Goal: Information Seeking & Learning: Learn about a topic

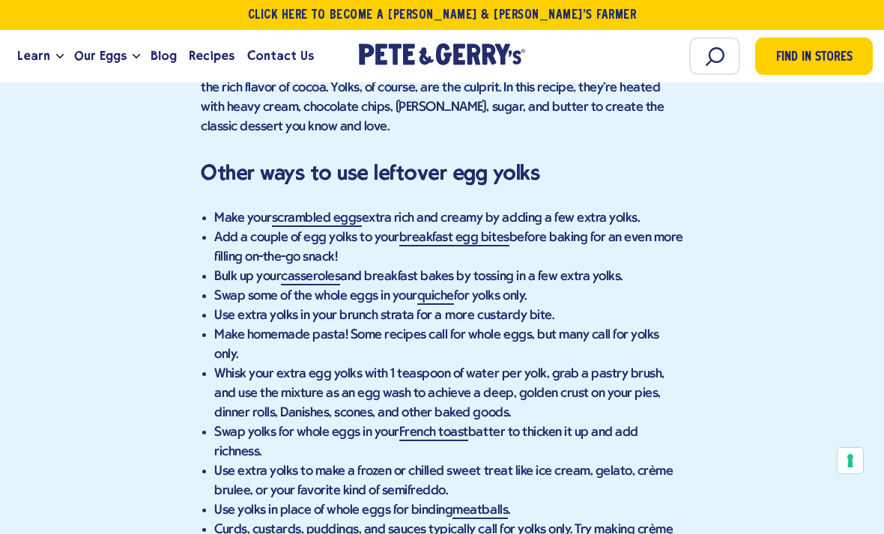
click at [439, 425] on link "h toast" at bounding box center [448, 433] width 39 height 16
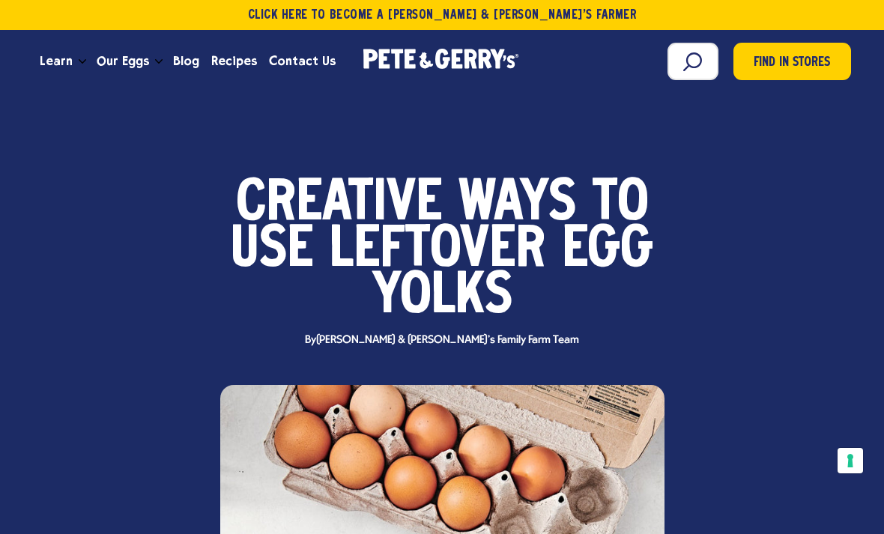
scroll to position [8690, 0]
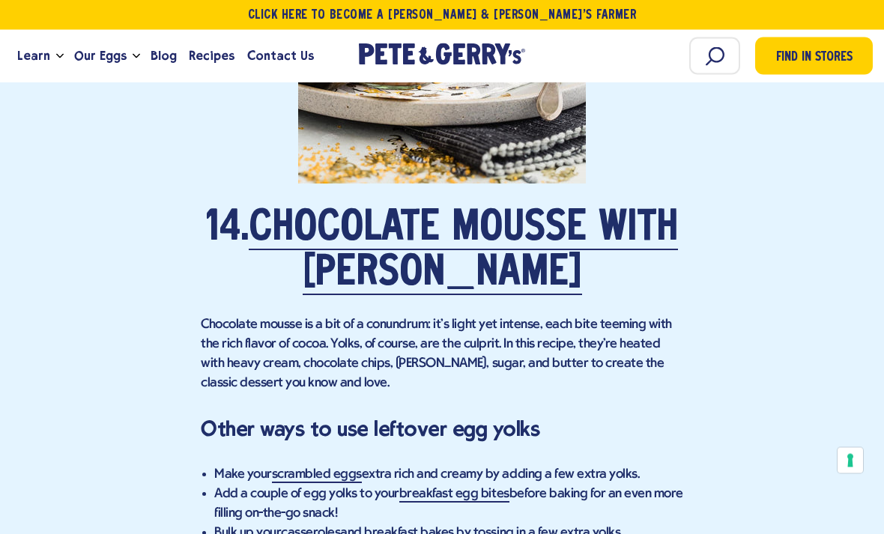
scroll to position [8399, 0]
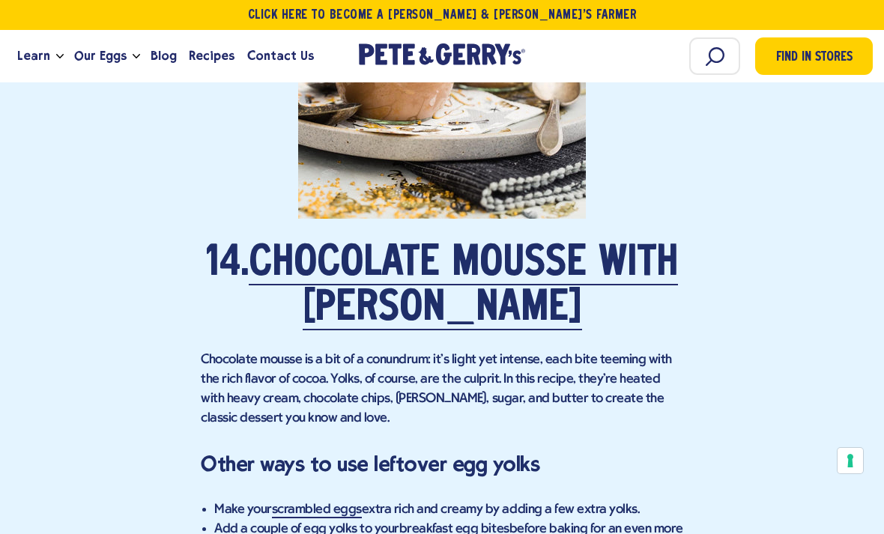
click at [589, 246] on link "Chocolate Mousse With Brandy" at bounding box center [463, 286] width 429 height 87
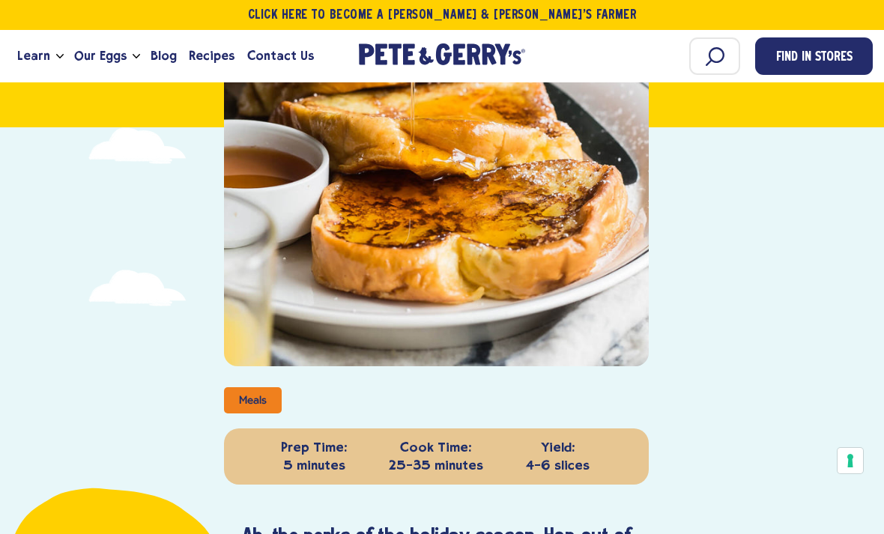
scroll to position [342, 0]
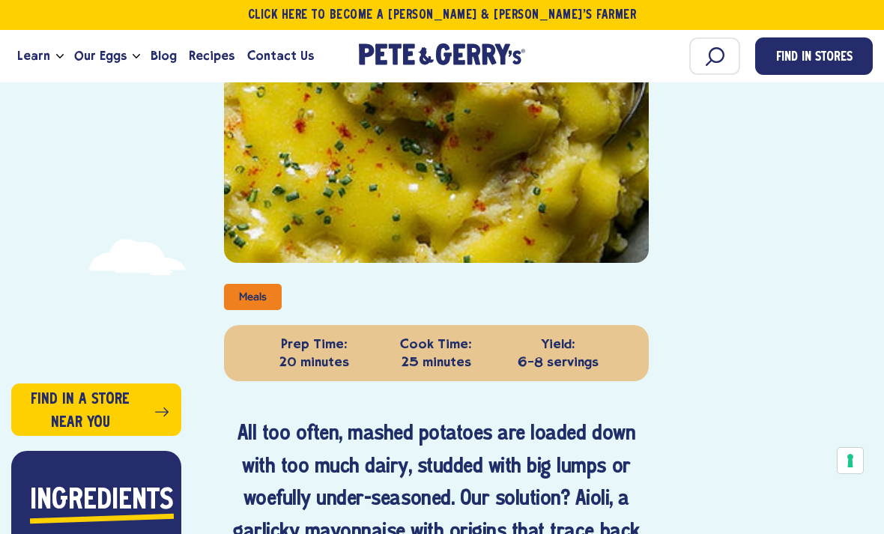
scroll to position [471, 0]
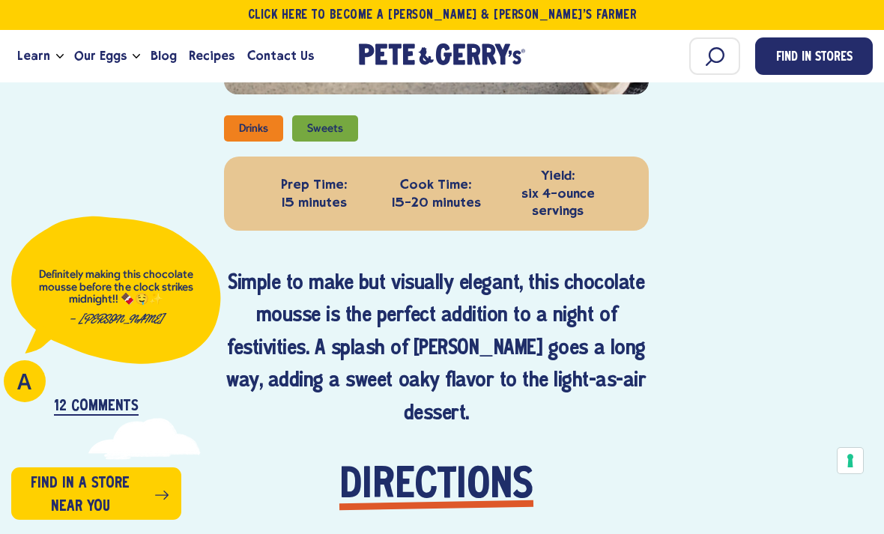
scroll to position [654, 0]
